Goal: Task Accomplishment & Management: Complete application form

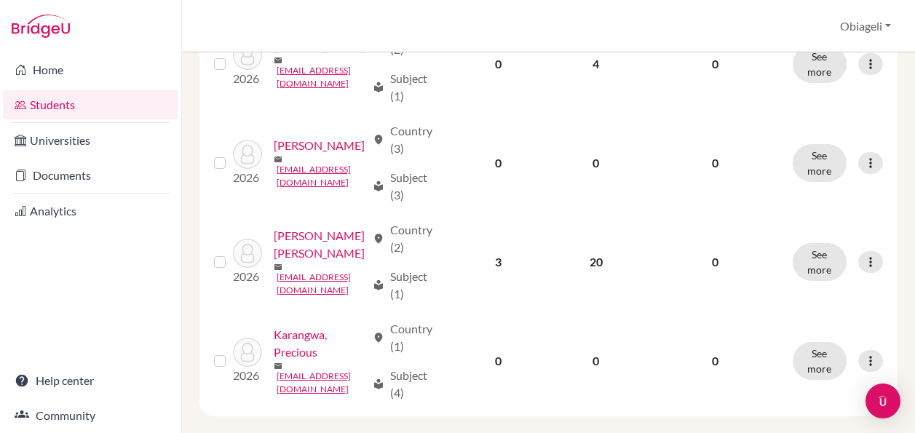
scroll to position [1866, 0]
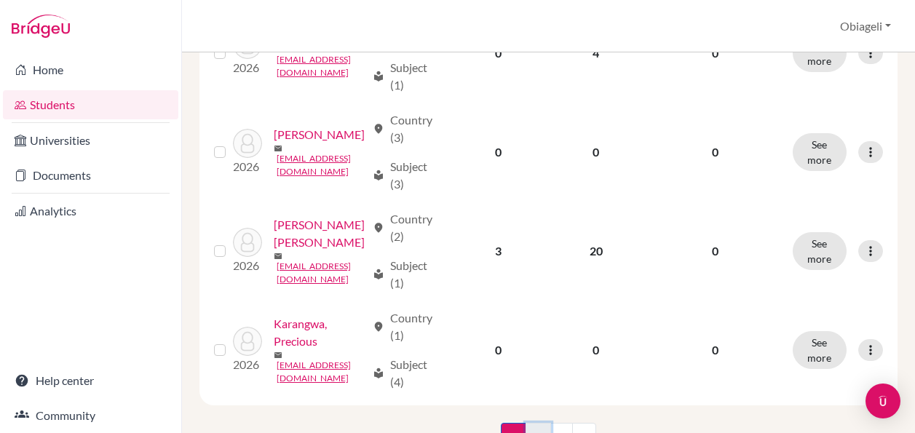
click at [539, 423] on link "2" at bounding box center [537, 437] width 25 height 28
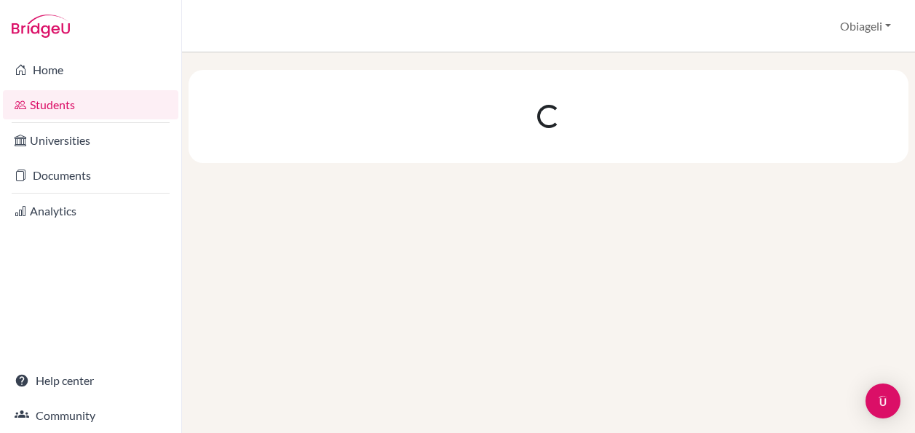
scroll to position [0, 0]
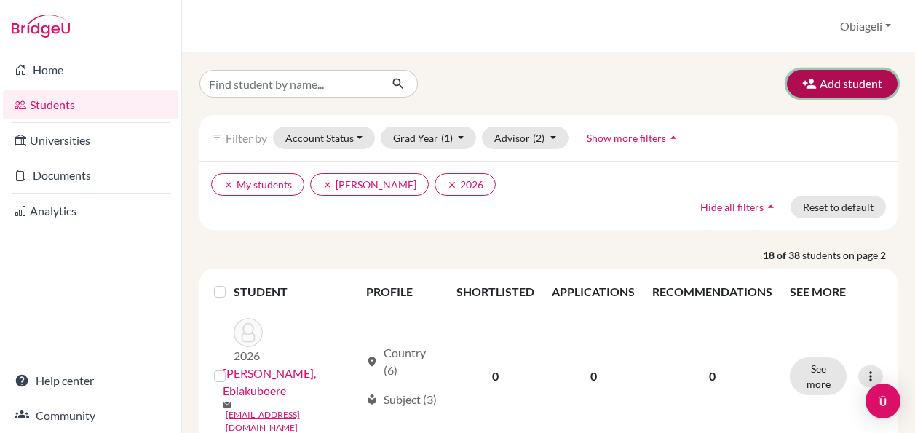
click at [850, 84] on button "Add student" at bounding box center [842, 84] width 111 height 28
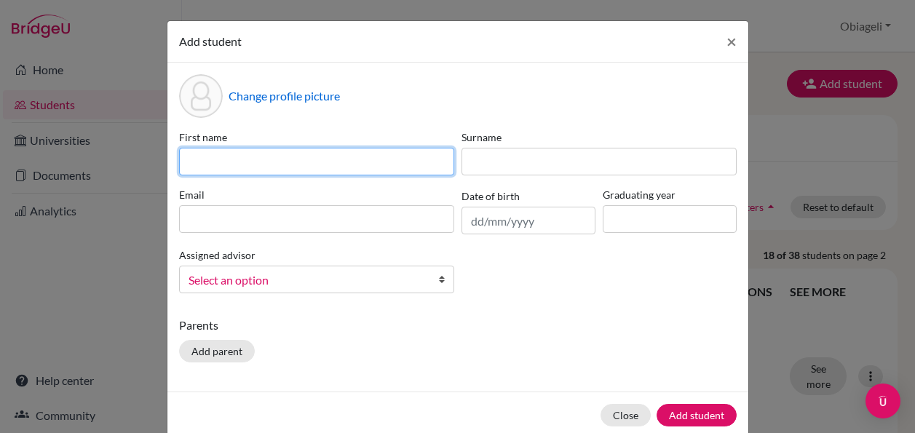
click at [381, 154] on input at bounding box center [316, 162] width 275 height 28
type input "Ozichukwu"
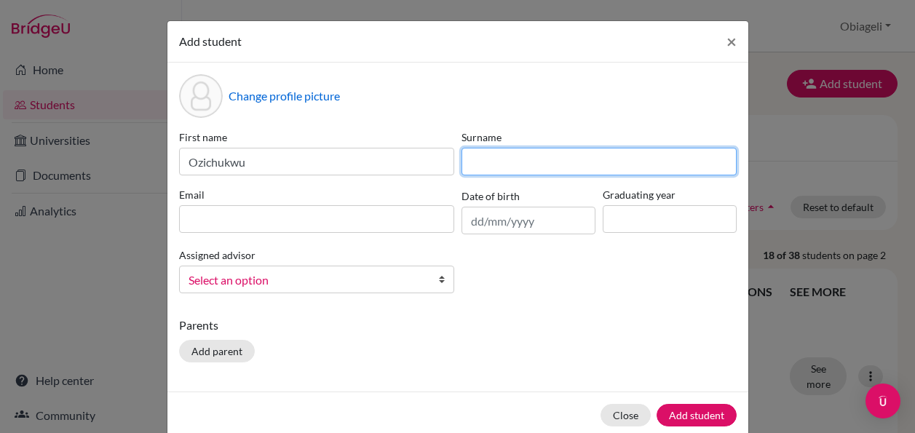
click at [547, 157] on input at bounding box center [598, 162] width 275 height 28
type input "[PERSON_NAME]"
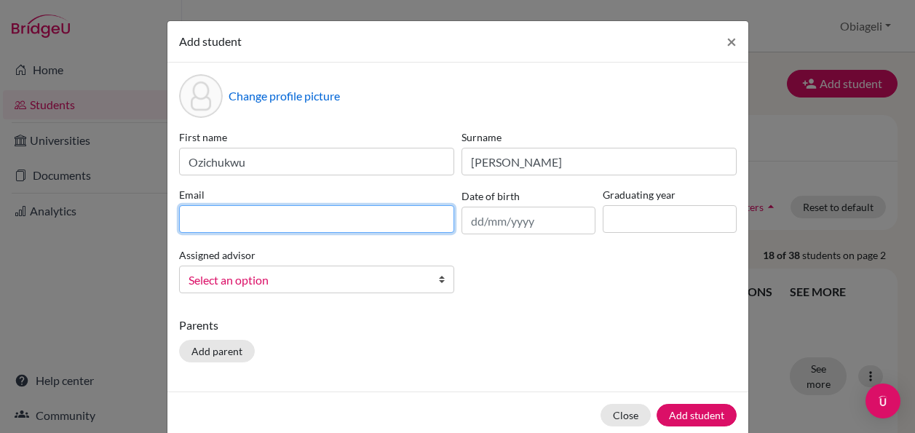
click at [263, 216] on input at bounding box center [316, 219] width 275 height 28
type input "[EMAIL_ADDRESS][DOMAIN_NAME]"
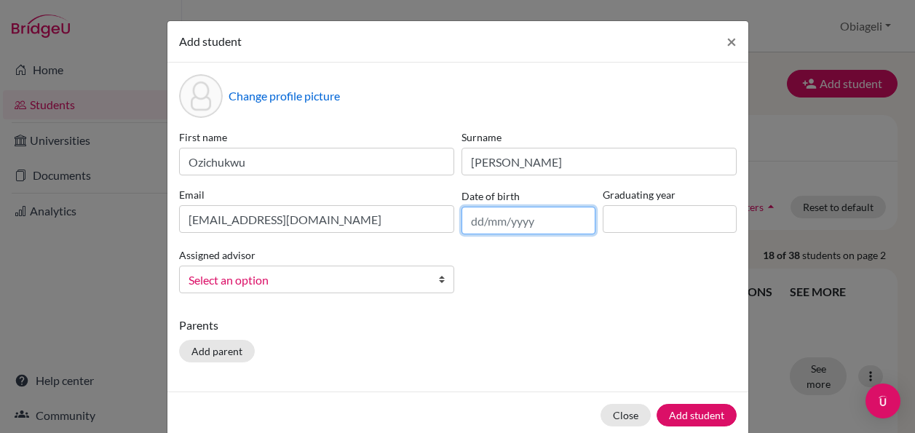
click at [529, 231] on input "text" at bounding box center [528, 221] width 134 height 28
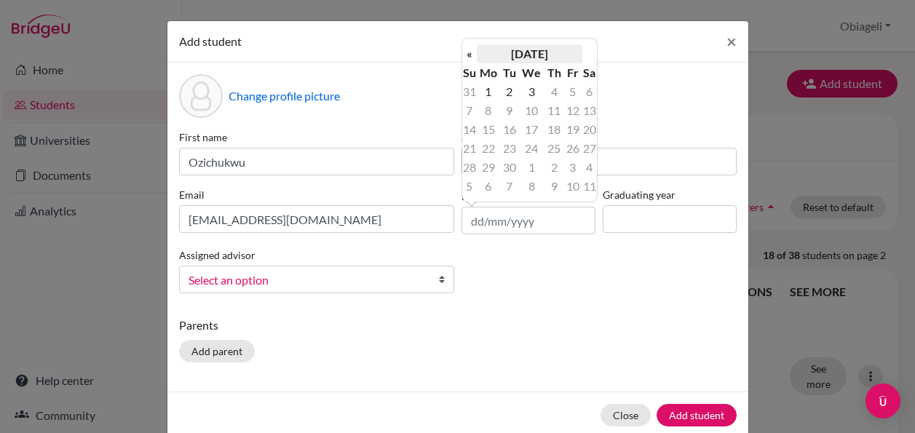
click at [487, 57] on th "[DATE]" at bounding box center [530, 53] width 106 height 19
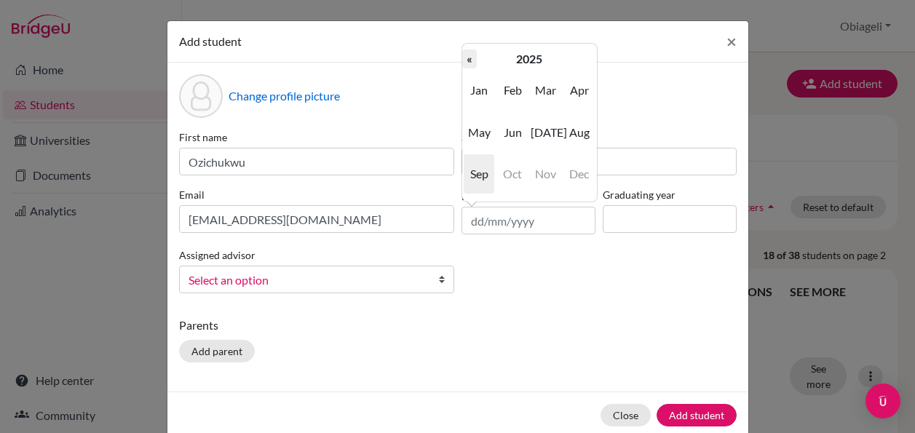
click at [469, 60] on th "«" at bounding box center [469, 58] width 15 height 19
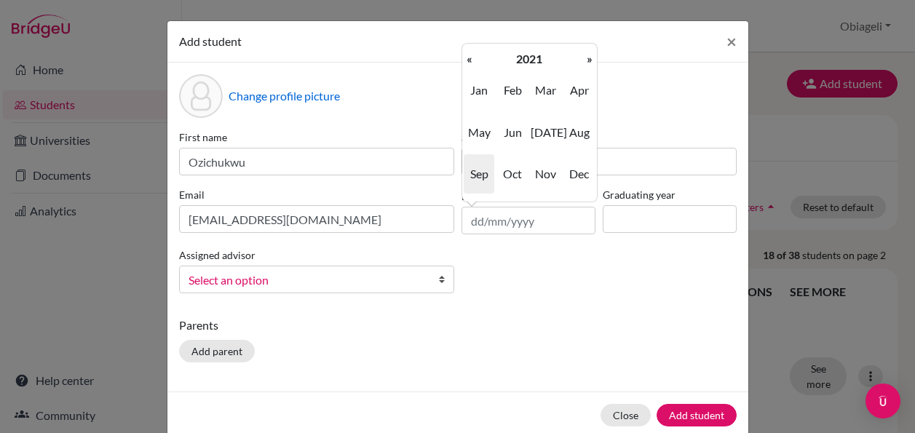
click at [469, 60] on th "«" at bounding box center [469, 58] width 15 height 19
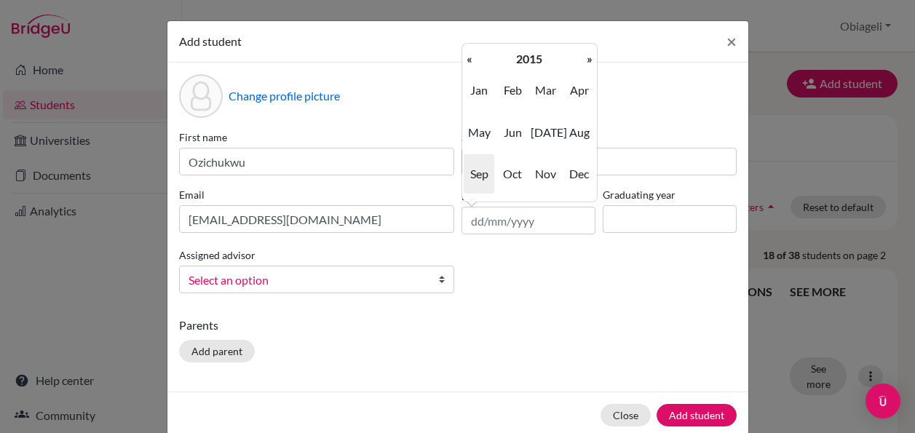
click at [469, 60] on th "«" at bounding box center [469, 58] width 15 height 19
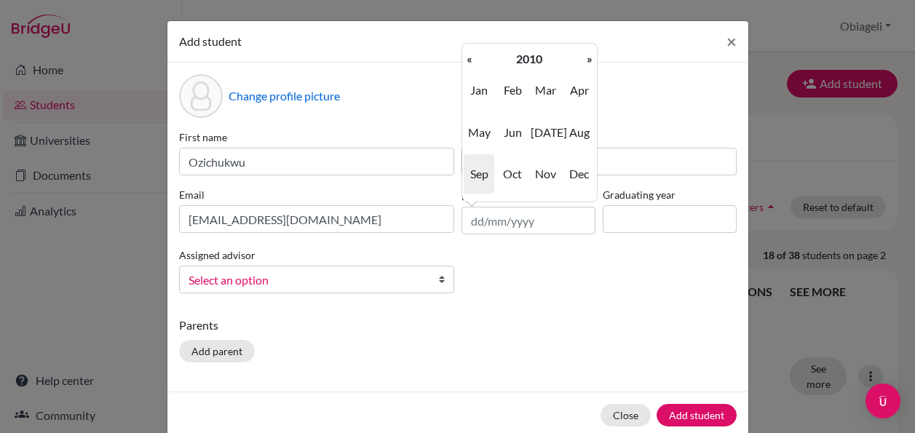
click at [469, 60] on th "«" at bounding box center [469, 58] width 15 height 19
click at [588, 52] on th "»" at bounding box center [589, 58] width 15 height 19
click at [475, 145] on span "May" at bounding box center [479, 132] width 31 height 39
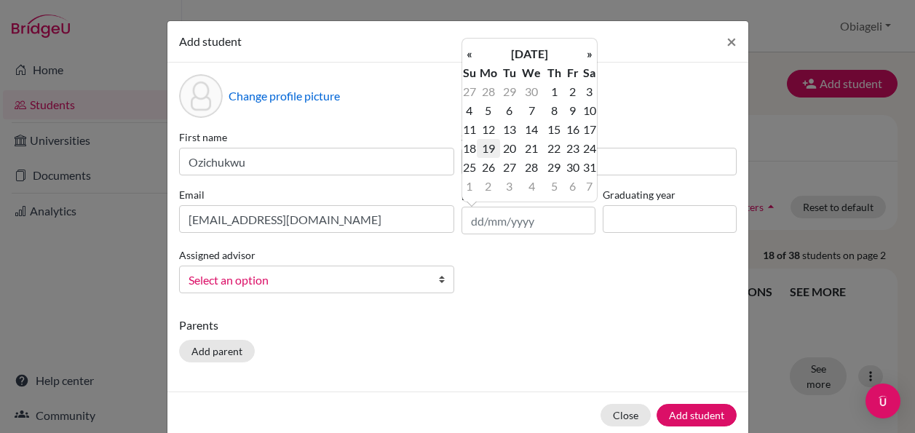
click at [493, 143] on td "19" at bounding box center [489, 148] width 24 height 19
type input "[DATE]"
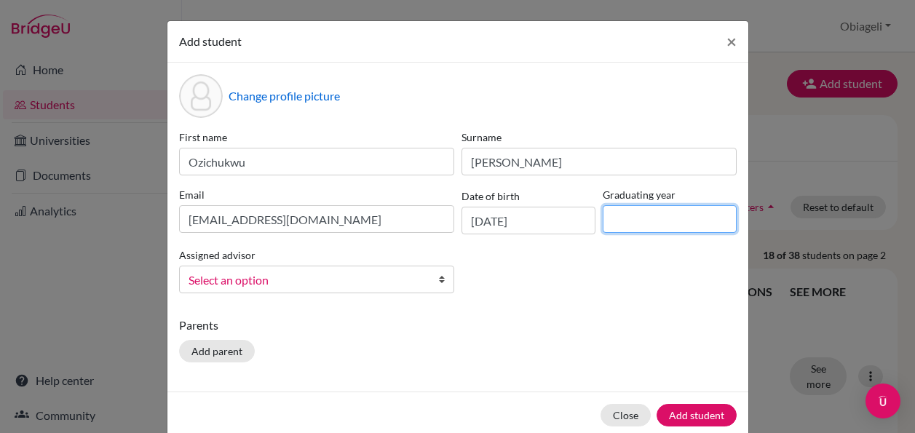
click at [670, 208] on input at bounding box center [670, 219] width 134 height 28
type input "2026"
click at [333, 290] on link "Select an option" at bounding box center [316, 280] width 275 height 28
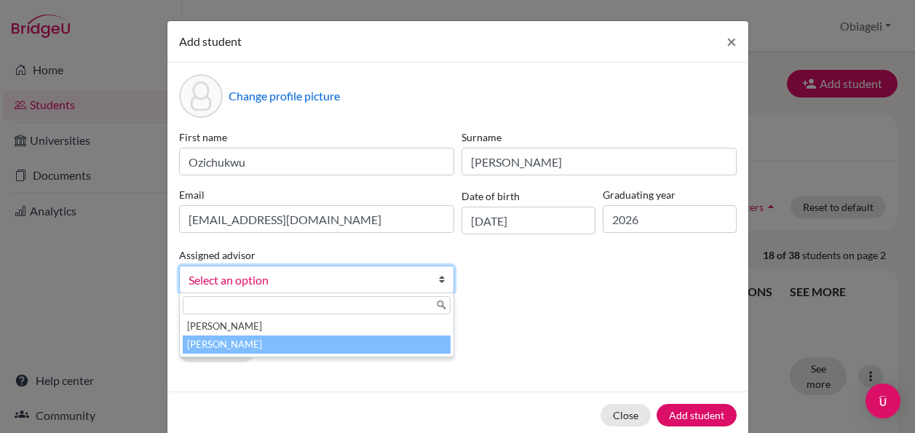
click at [293, 344] on li "[PERSON_NAME]" at bounding box center [317, 345] width 268 height 18
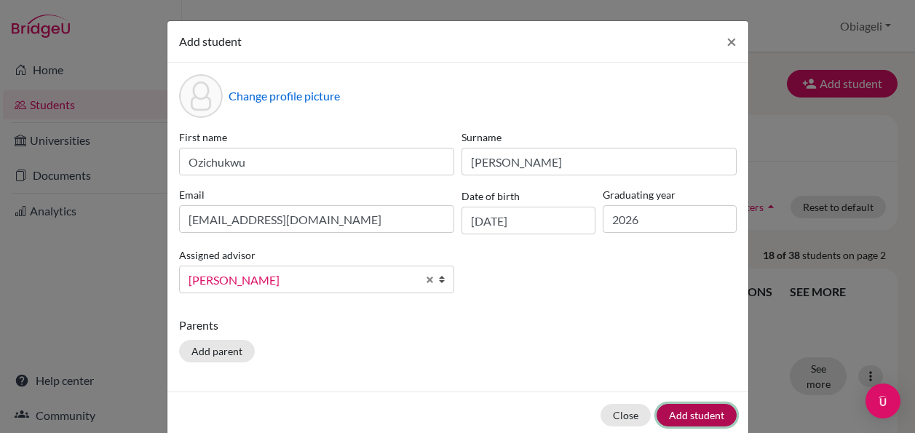
click at [707, 413] on button "Add student" at bounding box center [697, 415] width 80 height 23
